Goal: Use online tool/utility: Utilize a website feature to perform a specific function

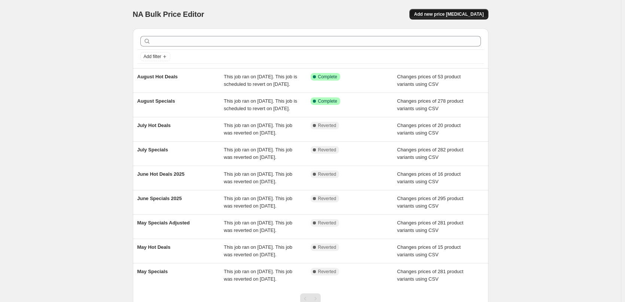
click at [467, 14] on span "Add new price [MEDICAL_DATA]" at bounding box center [449, 14] width 70 height 6
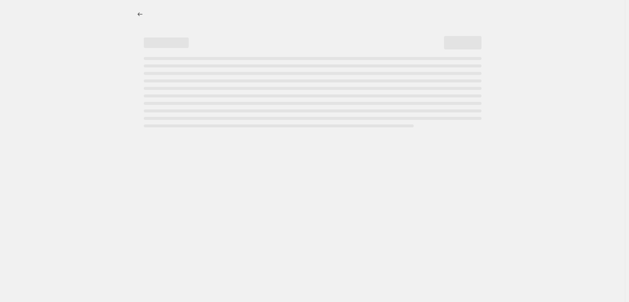
select select "percentage"
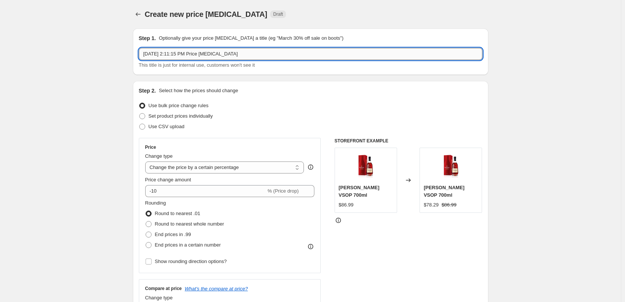
click at [424, 50] on input "Aug 22, 2025, 2:11:15 PM Price change job" at bounding box center [311, 54] width 344 height 12
type input "September Specials"
click at [183, 128] on span "Use CSV upload" at bounding box center [167, 127] width 36 height 6
click at [140, 124] on input "Use CSV upload" at bounding box center [139, 124] width 0 height 0
radio input "true"
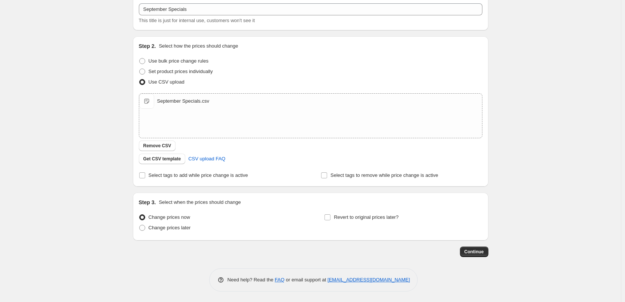
scroll to position [45, 0]
click at [176, 224] on span "Change prices later" at bounding box center [170, 227] width 42 height 6
click at [140, 224] on input "Change prices later" at bounding box center [139, 224] width 0 height 0
radio input "true"
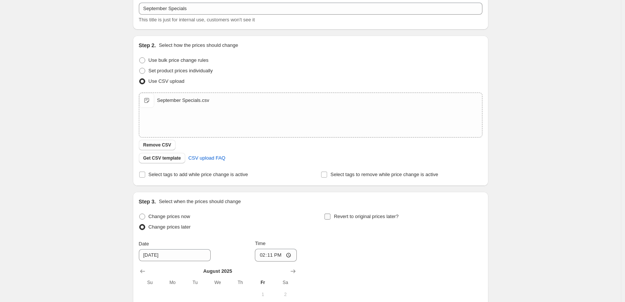
click at [377, 215] on span "Revert to original prices later?" at bounding box center [366, 216] width 65 height 6
click at [330, 215] on input "Revert to original prices later?" at bounding box center [327, 216] width 6 height 6
checkbox input "true"
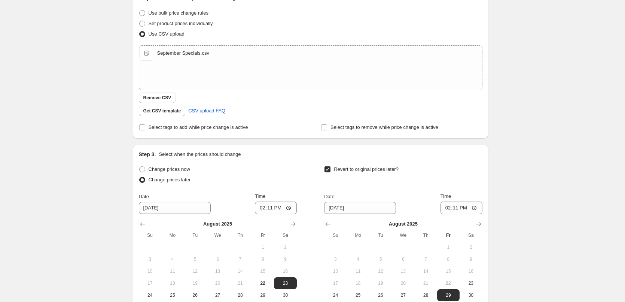
scroll to position [158, 0]
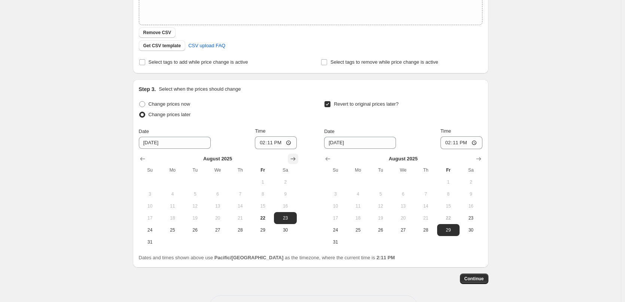
click at [294, 157] on icon "Show next month, September 2025" at bounding box center [292, 158] width 7 height 7
click at [178, 184] on span "1" at bounding box center [172, 182] width 16 height 6
type input "9/1/2025"
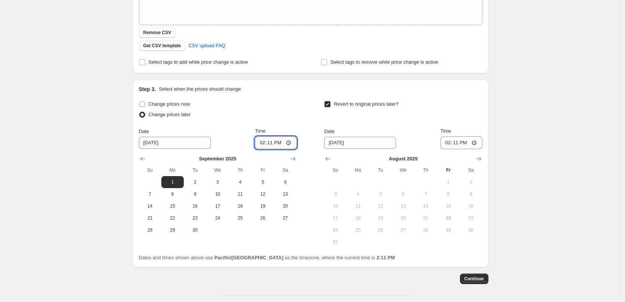
click at [265, 144] on input "14:11" at bounding box center [276, 142] width 42 height 13
type input "00:15"
click at [482, 157] on icon "Show next month, September 2025" at bounding box center [478, 158] width 7 height 7
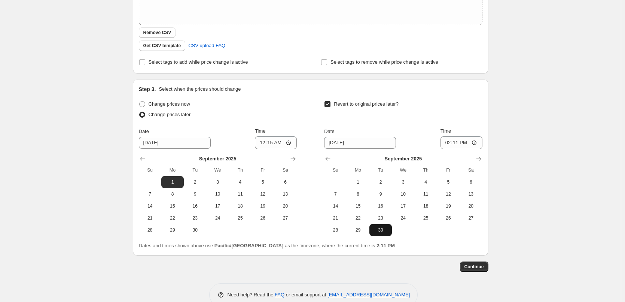
click at [389, 231] on span "30" at bounding box center [380, 230] width 16 height 6
type input "9/30/2025"
click at [445, 148] on input "14:11" at bounding box center [461, 142] width 42 height 13
type input "23:45"
click at [531, 124] on div "Create new price change job. This page is ready Create new price change job Dra…" at bounding box center [310, 79] width 621 height 475
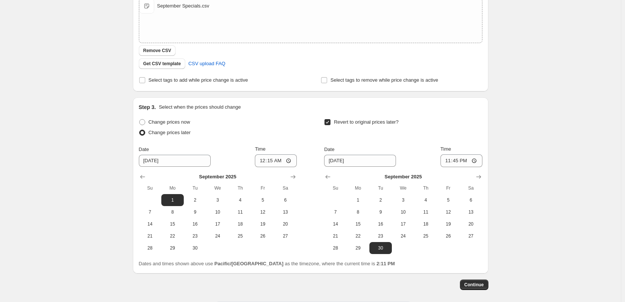
scroll to position [173, 0]
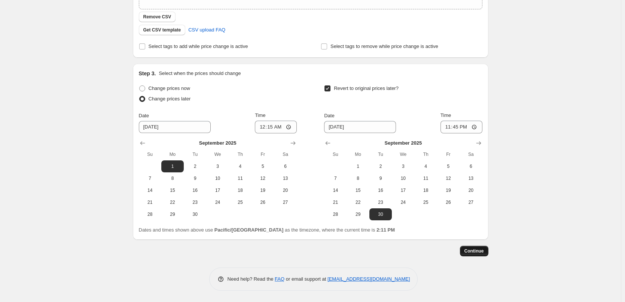
click at [484, 249] on span "Continue" at bounding box center [473, 251] width 19 height 6
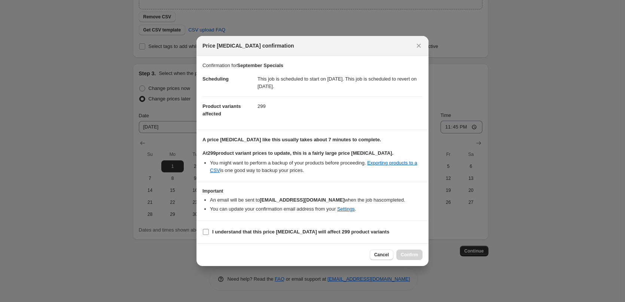
click at [251, 227] on label "I understand that this price change job will affect 299 product variants" at bounding box center [295, 231] width 187 height 10
click at [209, 229] on input "I understand that this price change job will affect 299 product variants" at bounding box center [206, 232] width 6 height 6
checkbox input "true"
click at [413, 256] on span "Confirm" at bounding box center [409, 254] width 17 height 6
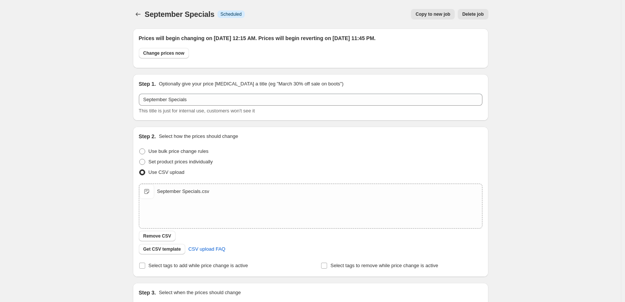
scroll to position [173, 0]
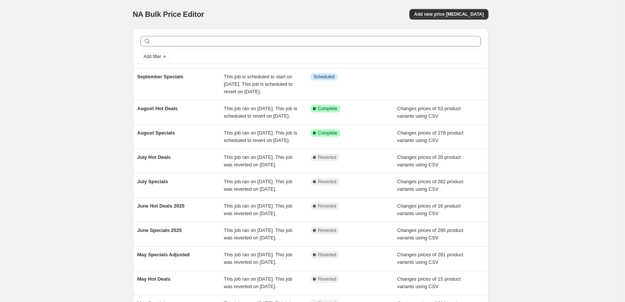
click at [432, 21] on div "NA Bulk Price Editor. This page is ready NA Bulk Price Editor Add new price cha…" at bounding box center [311, 14] width 356 height 28
click at [435, 17] on span "Add new price change job" at bounding box center [449, 14] width 70 height 6
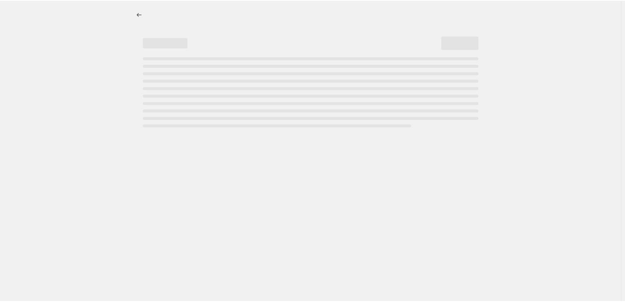
select select "percentage"
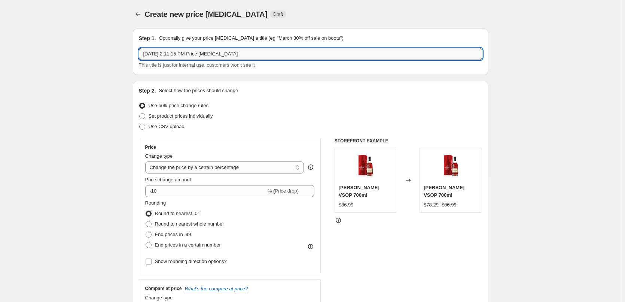
click at [213, 54] on input "Aug 22, 2025, 2:11:15 PM Price change job" at bounding box center [311, 54] width 344 height 12
type input "September Hot Deals"
click at [182, 125] on span "Use CSV upload" at bounding box center [167, 127] width 36 height 6
click at [140, 124] on input "Use CSV upload" at bounding box center [139, 124] width 0 height 0
radio input "true"
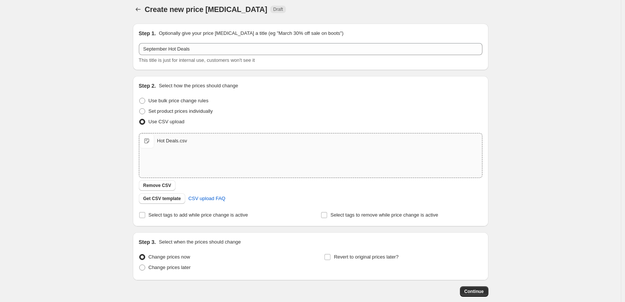
scroll to position [45, 0]
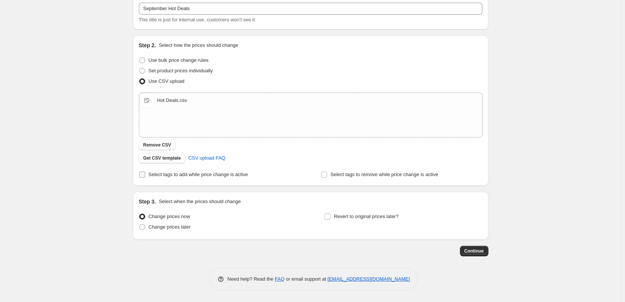
click at [177, 177] on span "Select tags to add while price change is active" at bounding box center [199, 174] width 100 height 6
click at [145, 177] on input "Select tags to add while price change is active" at bounding box center [142, 174] width 6 height 6
checkbox input "true"
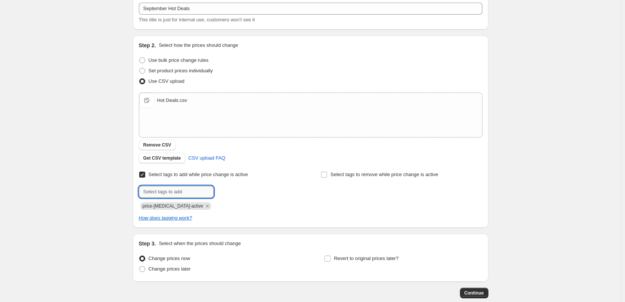
click at [178, 194] on input "text" at bounding box center [176, 192] width 75 height 12
type input "hot-deals"
click at [232, 188] on span "hot-deals" at bounding box center [240, 190] width 20 height 5
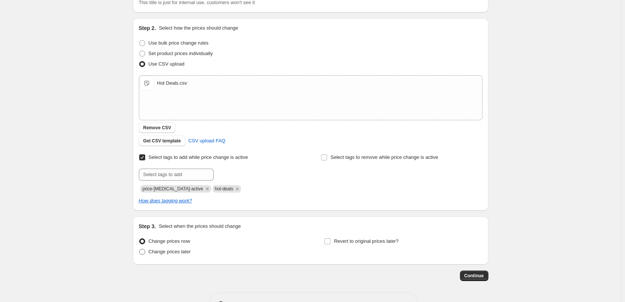
scroll to position [87, 0]
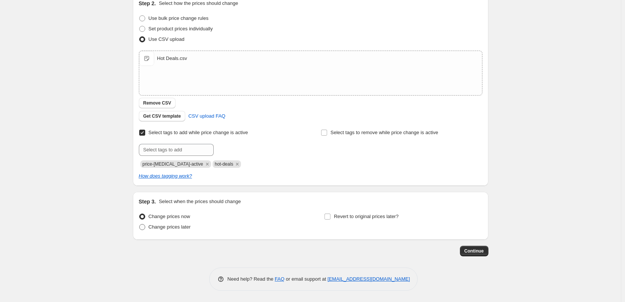
click at [180, 230] on span "Change prices later" at bounding box center [170, 226] width 42 height 7
click at [140, 224] on input "Change prices later" at bounding box center [139, 224] width 0 height 0
radio input "true"
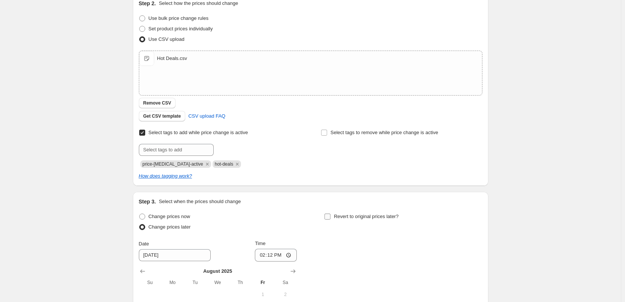
click at [361, 219] on span "Revert to original prices later?" at bounding box center [366, 216] width 65 height 6
click at [330, 219] on input "Revert to original prices later?" at bounding box center [327, 216] width 6 height 6
checkbox input "true"
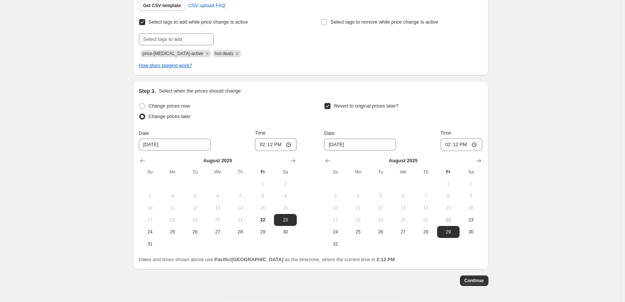
scroll to position [199, 0]
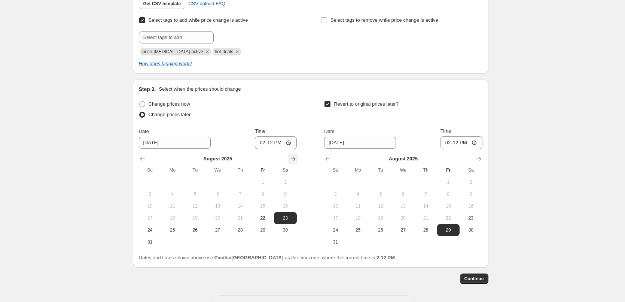
click at [291, 161] on icon "Show next month, September 2025" at bounding box center [292, 158] width 7 height 7
click at [174, 182] on span "1" at bounding box center [172, 182] width 16 height 6
type input "9/1/2025"
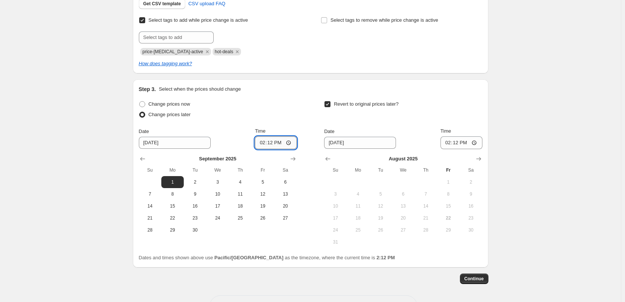
click at [260, 146] on input "14:12" at bounding box center [276, 142] width 42 height 13
type input "00:15"
click at [479, 157] on icon "Show next month, September 2025" at bounding box center [478, 158] width 7 height 7
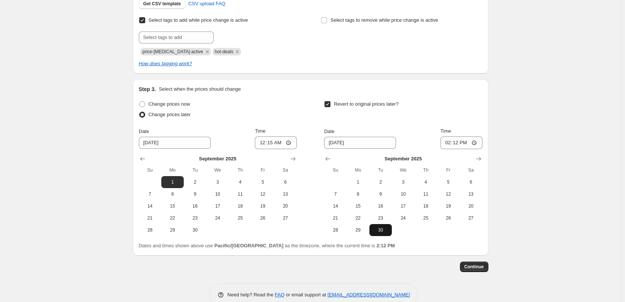
click at [385, 234] on button "30" at bounding box center [380, 230] width 22 height 12
type input "9/30/2025"
click at [446, 146] on input "14:12" at bounding box center [461, 142] width 42 height 13
type input "23:45"
click at [539, 112] on div "Create new price change job. This page is ready Create new price change job Dra…" at bounding box center [310, 59] width 621 height 517
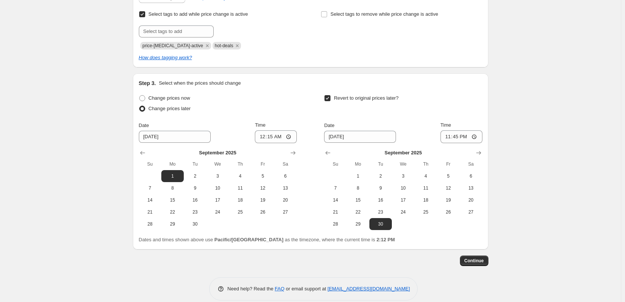
scroll to position [215, 0]
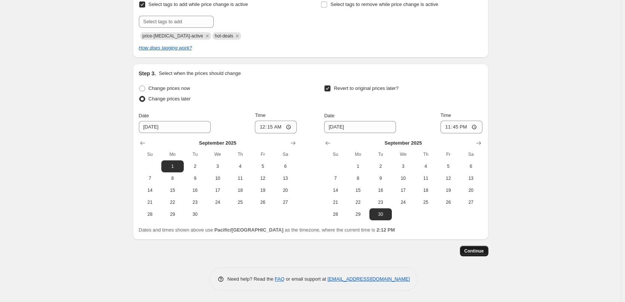
click at [475, 247] on button "Continue" at bounding box center [474, 251] width 28 height 10
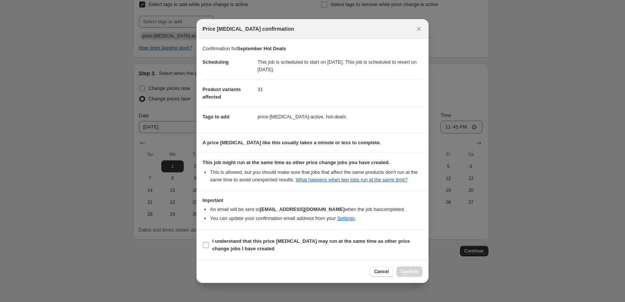
click at [250, 242] on b "I understand that this price change job may run at the same time as other price…" at bounding box center [311, 244] width 198 height 13
click at [209, 242] on input "I understand that this price change job may run at the same time as other price…" at bounding box center [206, 245] width 6 height 6
checkbox input "true"
click at [418, 274] on button "Confirm" at bounding box center [409, 271] width 26 height 10
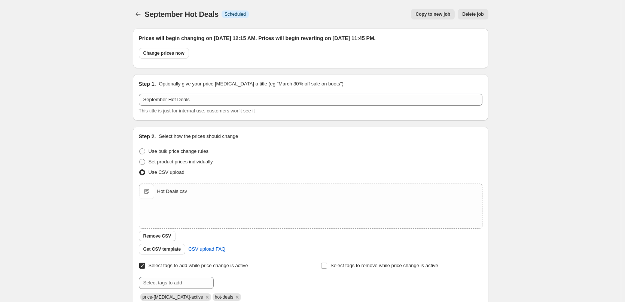
scroll to position [215, 0]
